Goal: Transaction & Acquisition: Purchase product/service

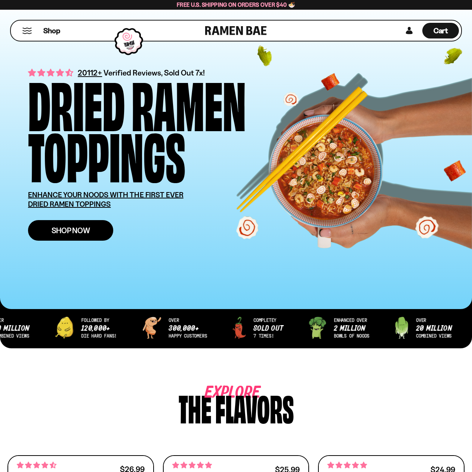
click at [90, 225] on link "Shop Now" at bounding box center [70, 230] width 85 height 21
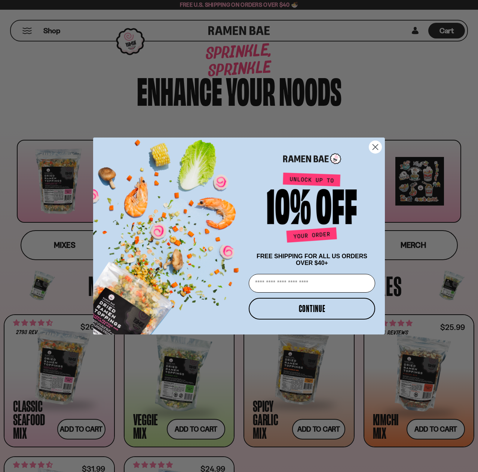
click at [375, 142] on circle "Close dialog" at bounding box center [375, 147] width 12 height 12
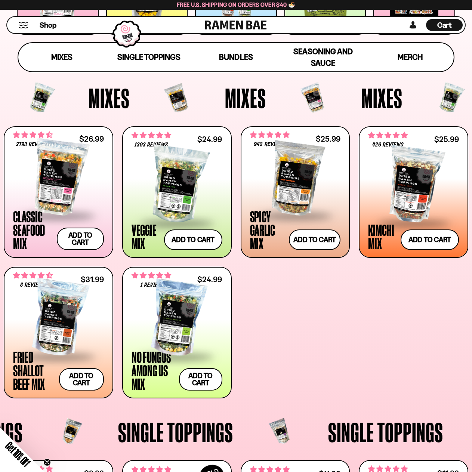
scroll to position [249, 0]
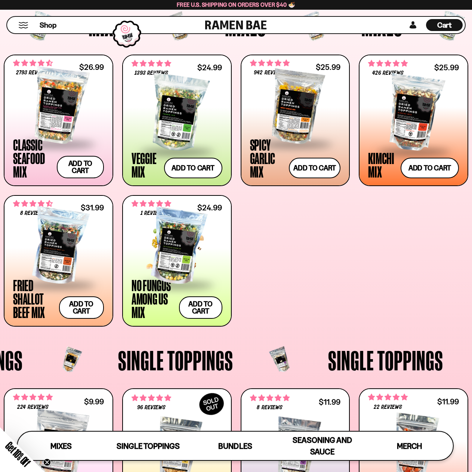
click at [181, 248] on div at bounding box center [177, 246] width 91 height 75
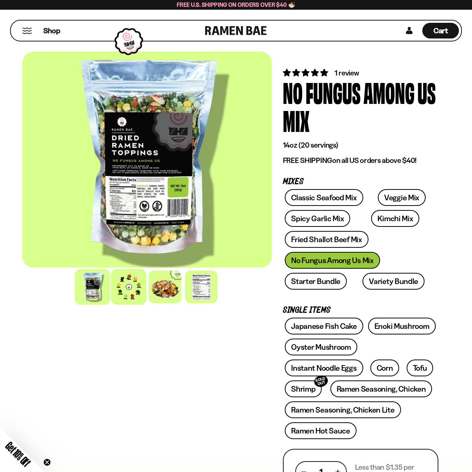
click at [126, 291] on div at bounding box center [129, 287] width 36 height 36
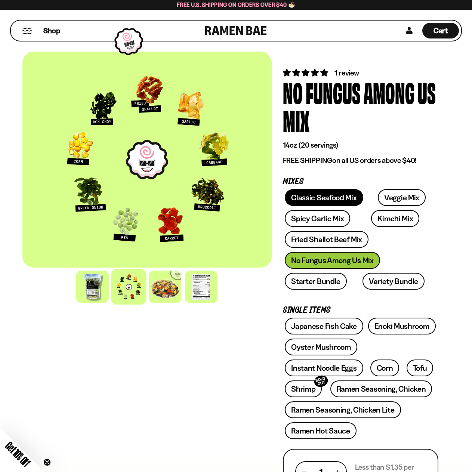
click at [329, 198] on link "Classic Seafood Mix" at bounding box center [324, 197] width 78 height 17
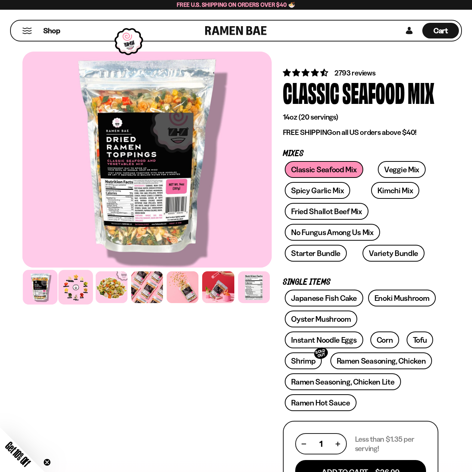
click at [81, 288] on div at bounding box center [75, 287] width 35 height 35
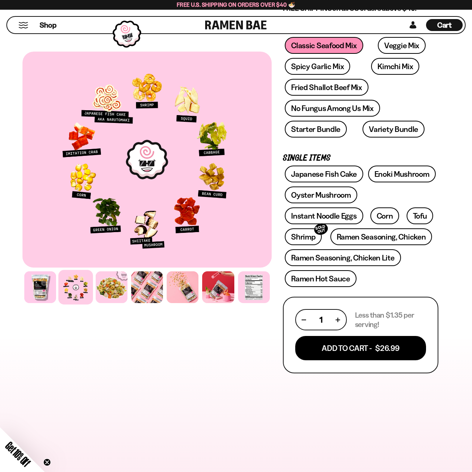
scroll to position [124, 0]
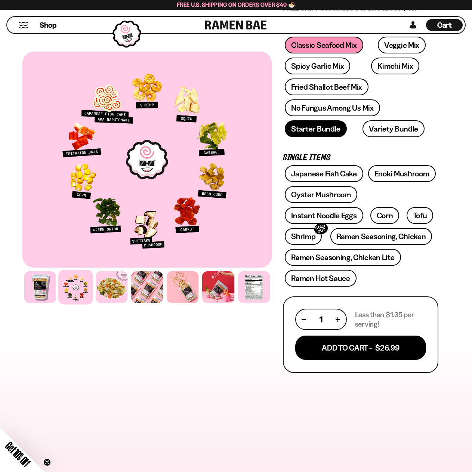
click at [336, 127] on link "Starter Bundle" at bounding box center [316, 128] width 62 height 17
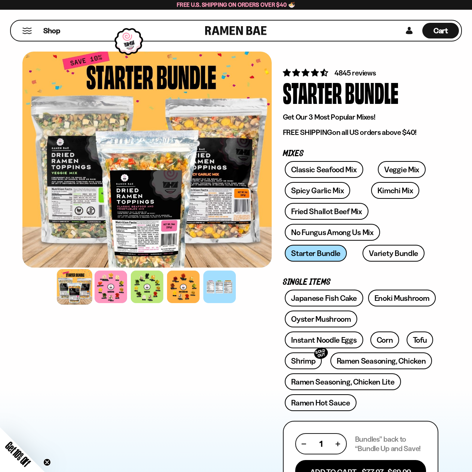
scroll to position [62, 0]
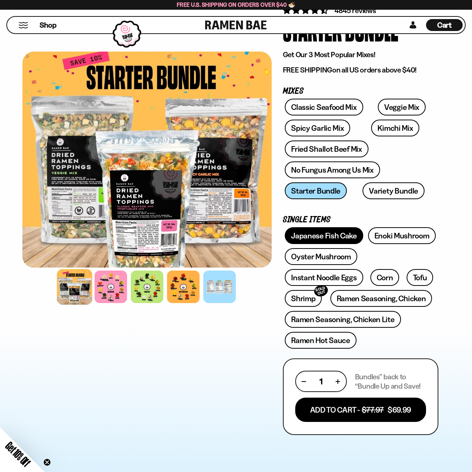
click at [344, 237] on link "Japanese Fish Cake" at bounding box center [324, 235] width 78 height 17
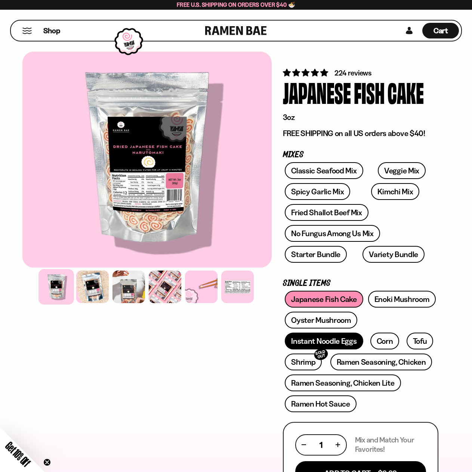
click at [338, 344] on link "Instant Noodle Eggs" at bounding box center [324, 341] width 78 height 17
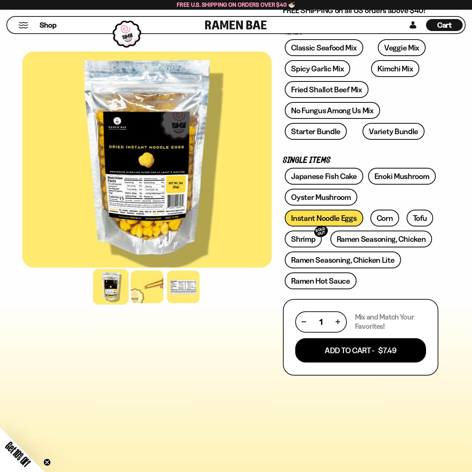
scroll to position [124, 0]
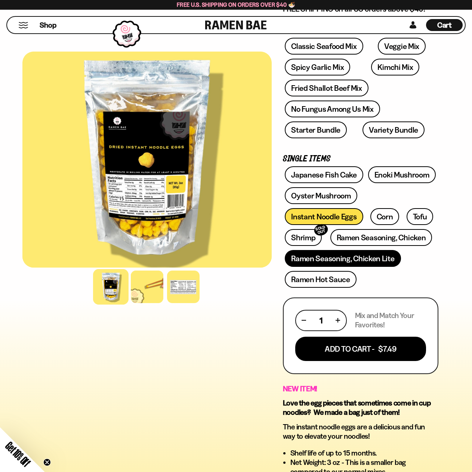
click at [379, 256] on link "Ramen Seasoning, Chicken Lite" at bounding box center [343, 258] width 116 height 17
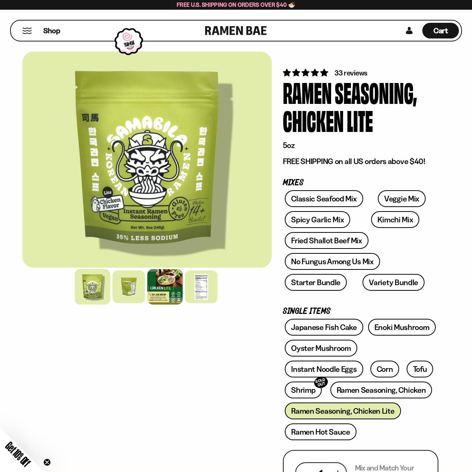
click at [175, 282] on div at bounding box center [165, 287] width 36 height 36
